Goal: Navigation & Orientation: Find specific page/section

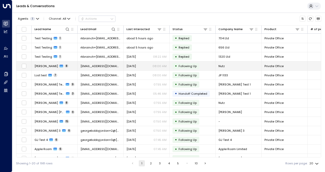
click at [89, 66] on span "[EMAIL_ADDRESS][DOMAIN_NAME]" at bounding box center [101, 66] width 40 height 4
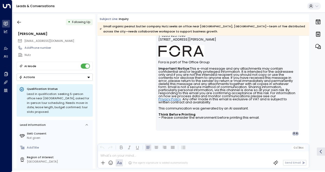
scroll to position [1642, 0]
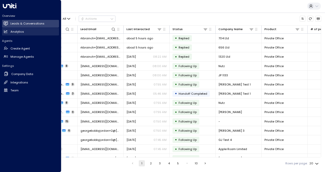
click at [34, 28] on link "Analytics Analytics" at bounding box center [30, 32] width 57 height 8
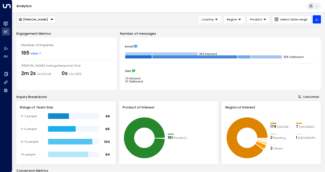
click at [33, 52] on span "View" at bounding box center [35, 53] width 11 height 5
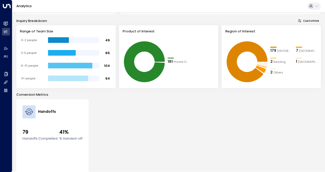
scroll to position [77, 0]
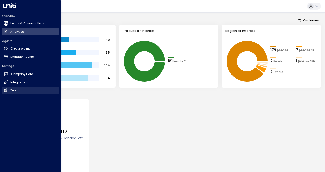
click at [13, 88] on h2 "Team" at bounding box center [14, 90] width 8 height 4
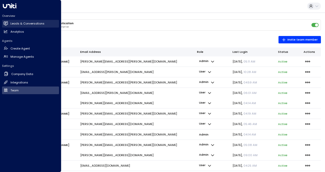
click at [3, 26] on link "Leads & Conversations Leads & Conversations" at bounding box center [30, 24] width 57 height 8
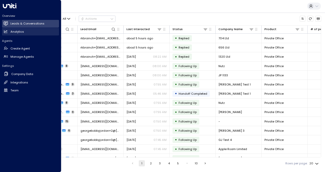
click at [26, 33] on link "Analytics Analytics" at bounding box center [30, 32] width 57 height 8
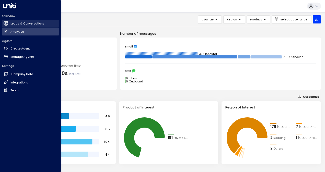
click at [25, 27] on link "Leads & Conversations Leads & Conversations" at bounding box center [30, 24] width 57 height 8
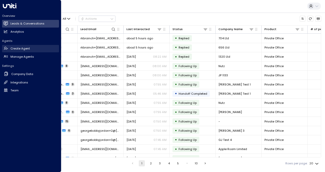
click at [22, 49] on h2 "Create Agent" at bounding box center [19, 49] width 19 height 4
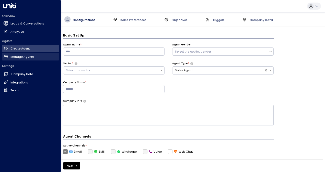
scroll to position [6, 0]
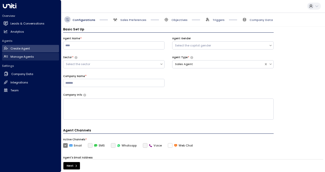
click at [26, 59] on link "Manage Agents Manage Agents" at bounding box center [30, 57] width 57 height 8
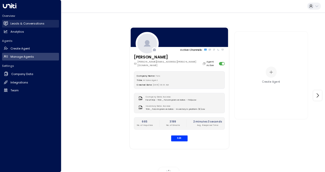
click at [7, 20] on link "Leads & Conversations Leads & Conversations" at bounding box center [30, 24] width 57 height 8
